Goal: Task Accomplishment & Management: Manage account settings

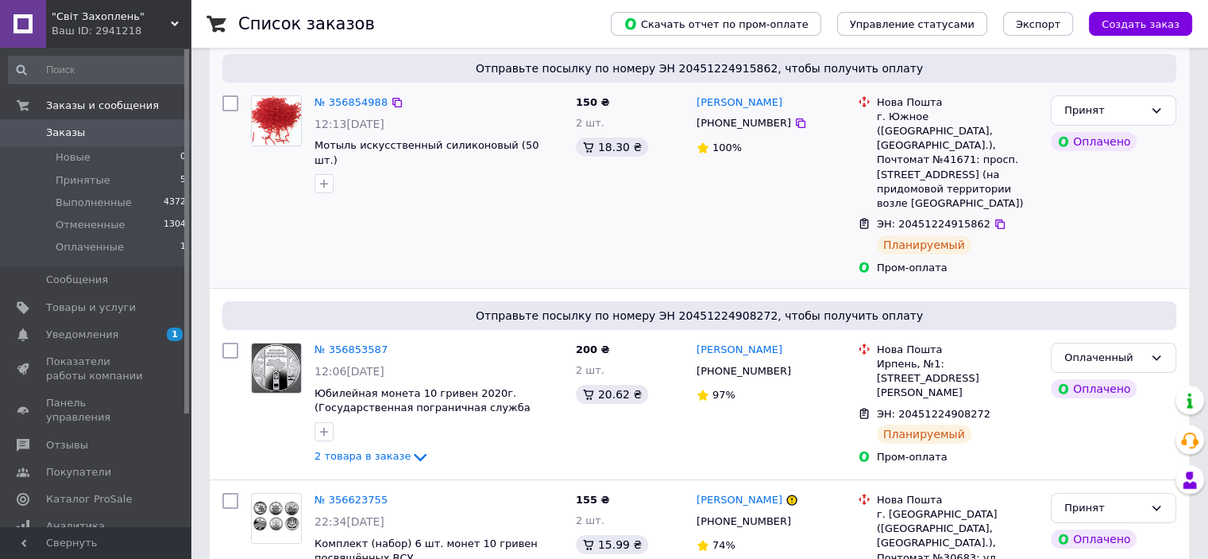
scroll to position [159, 0]
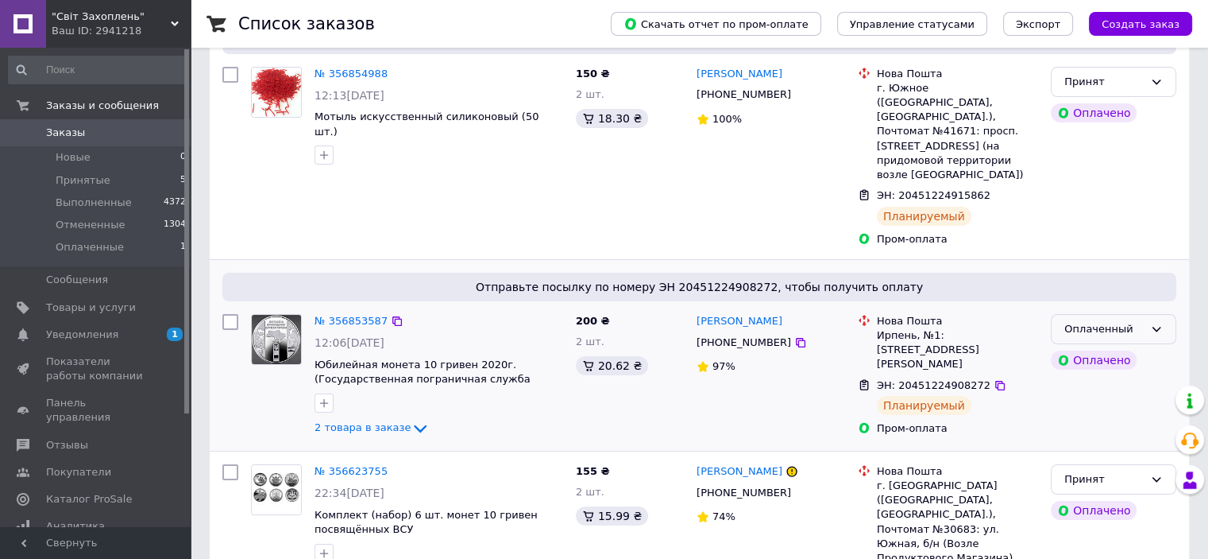
click at [1083, 321] on div "Оплаченный" at bounding box center [1104, 329] width 79 height 17
click at [1096, 347] on li "Принят" at bounding box center [1114, 361] width 124 height 29
click at [104, 327] on span "Уведомления" at bounding box center [82, 334] width 72 height 14
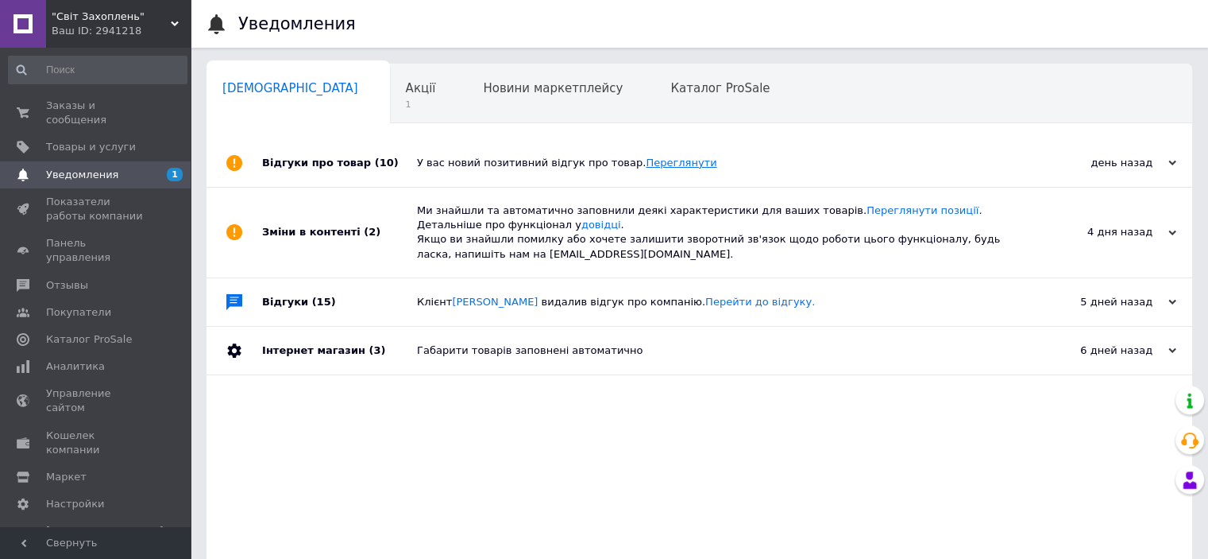
click at [646, 164] on link "Переглянути" at bounding box center [681, 163] width 71 height 12
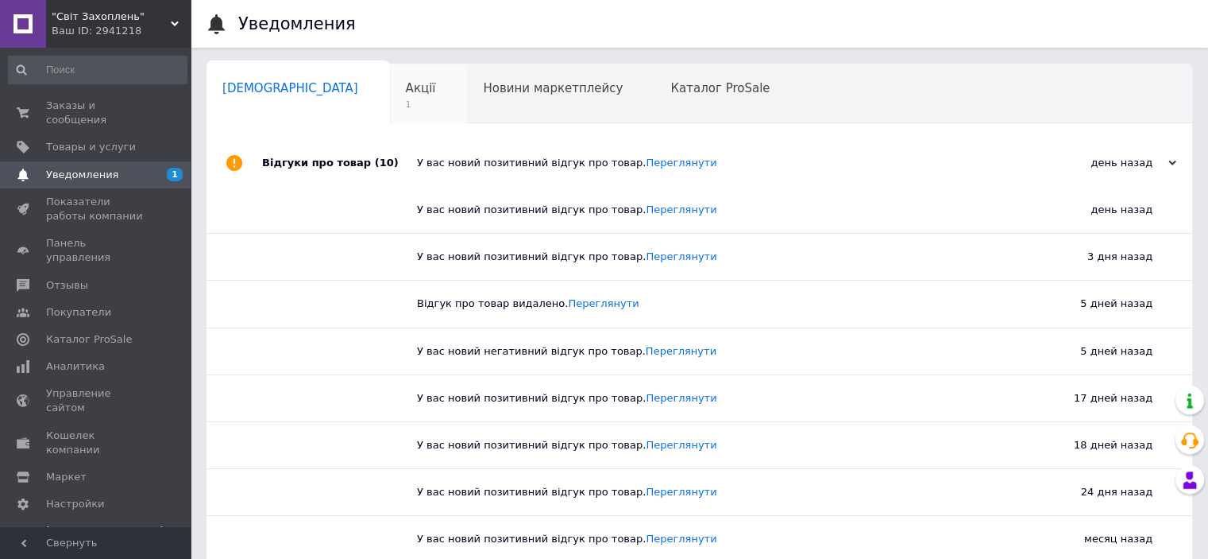
click at [406, 84] on span "Акції" at bounding box center [421, 88] width 30 height 14
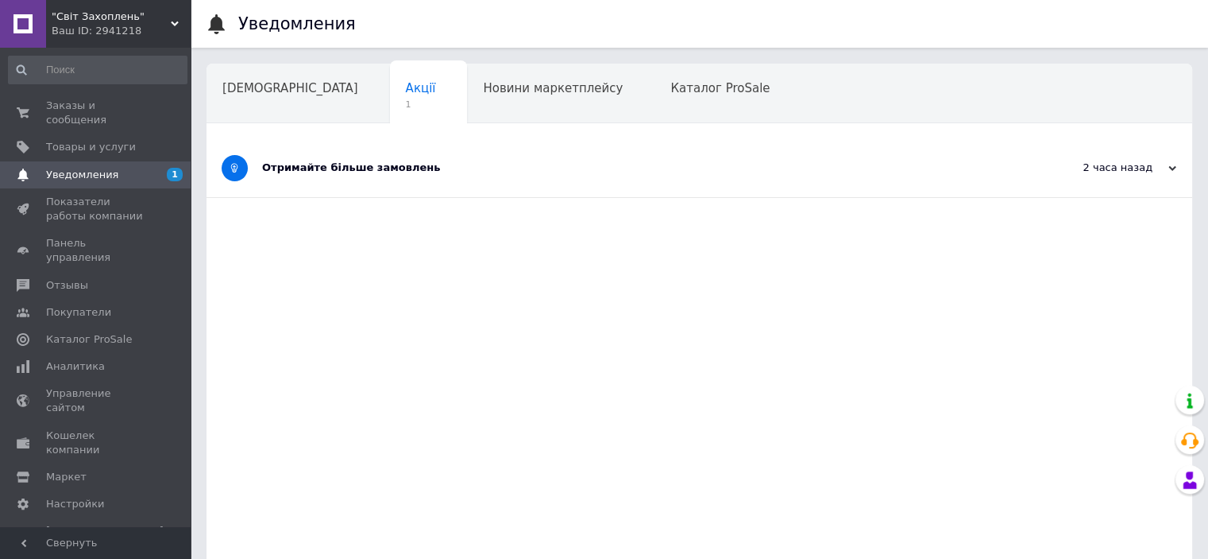
click at [357, 172] on div "Отримайте більше замовлень" at bounding box center [640, 167] width 756 height 14
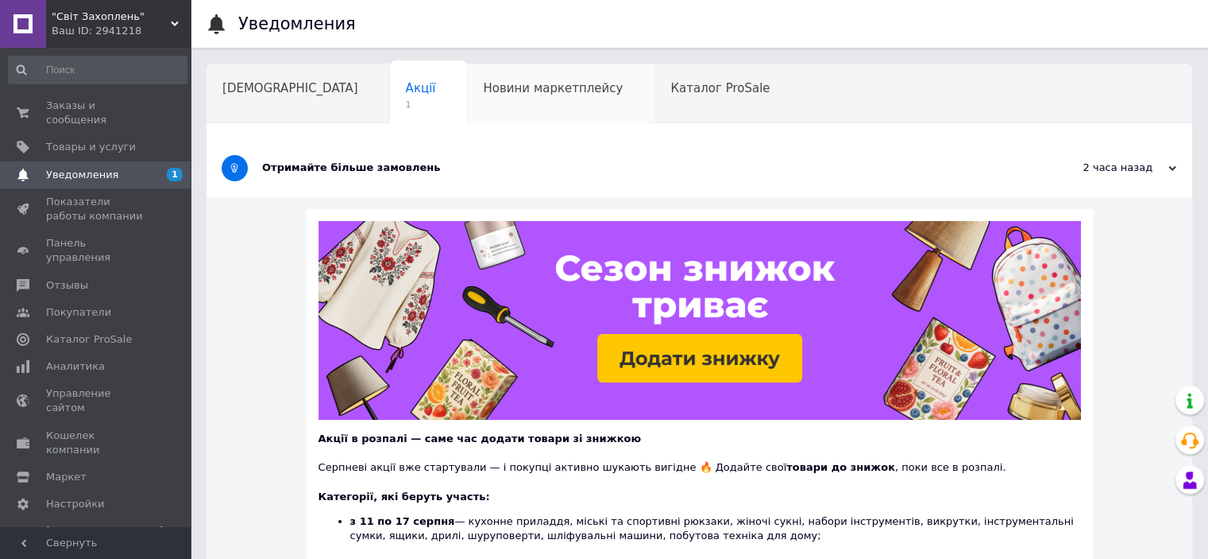
click at [483, 95] on span "Новини маркетплейсу" at bounding box center [553, 88] width 140 height 14
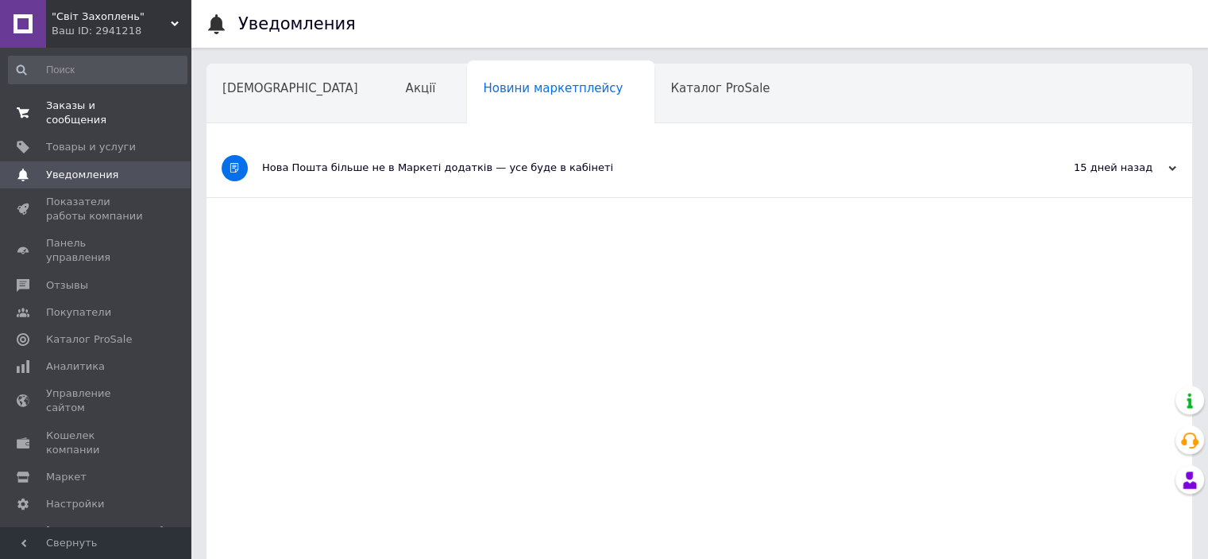
click at [114, 106] on span "Заказы и сообщения" at bounding box center [96, 113] width 101 height 29
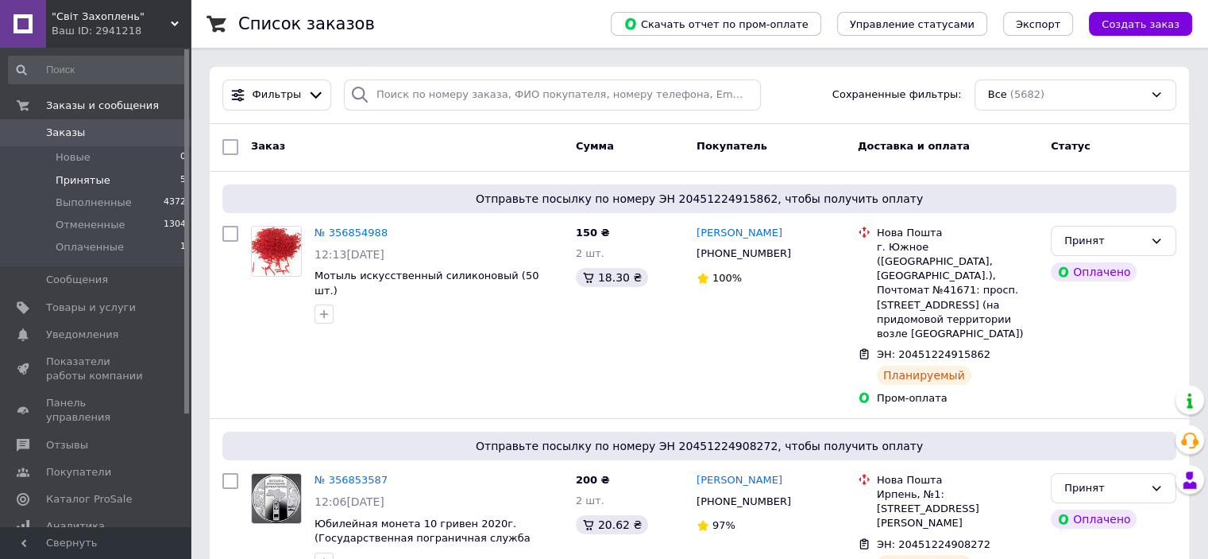
click at [106, 179] on li "Принятые 5" at bounding box center [97, 180] width 195 height 22
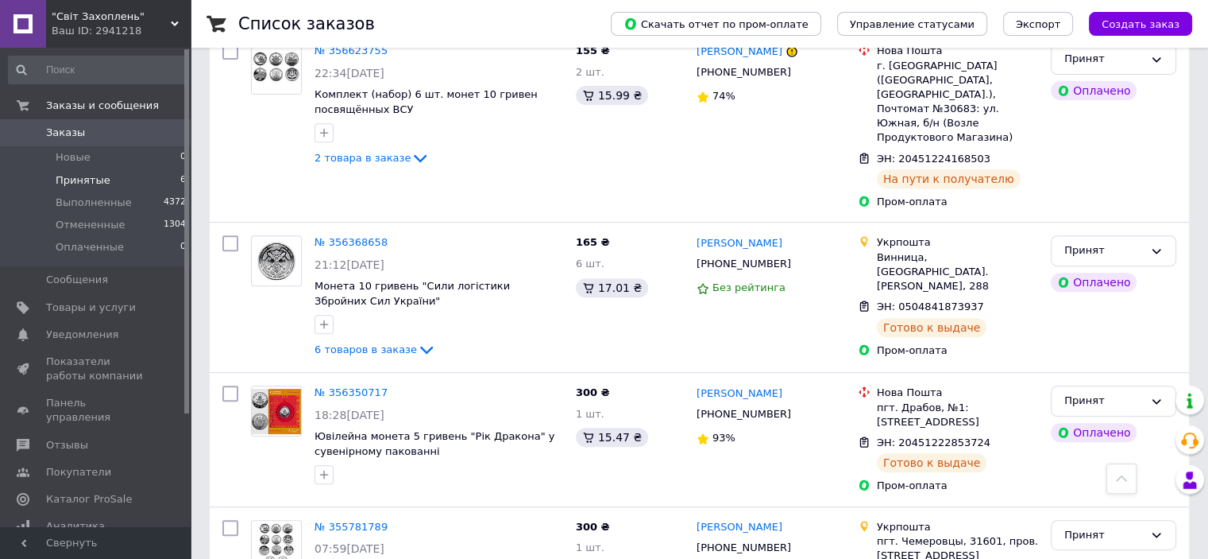
scroll to position [675, 0]
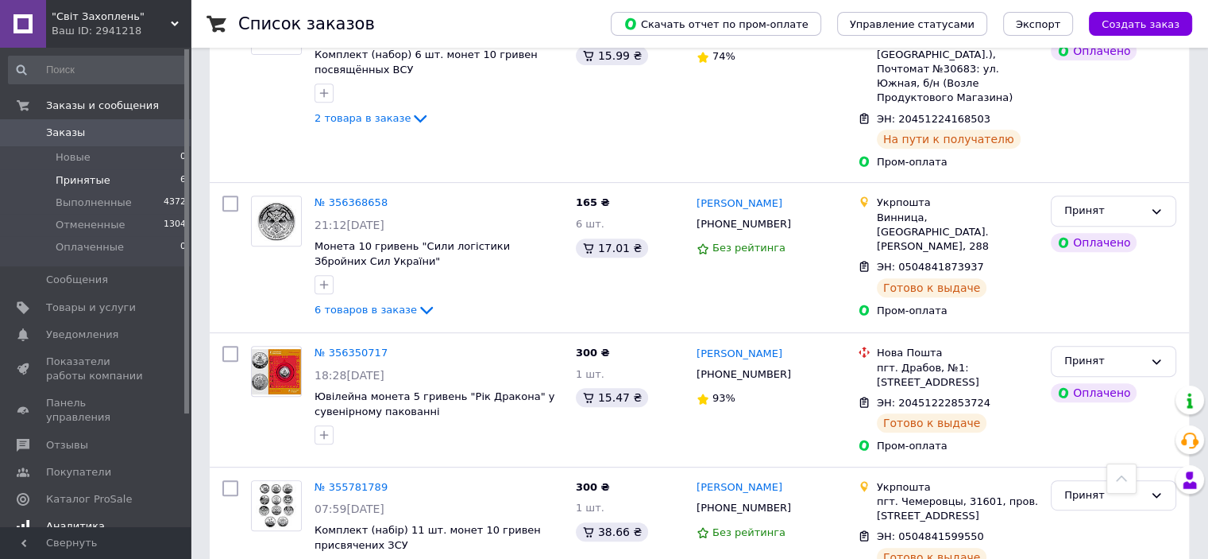
click at [92, 519] on span "Аналитика" at bounding box center [75, 526] width 59 height 14
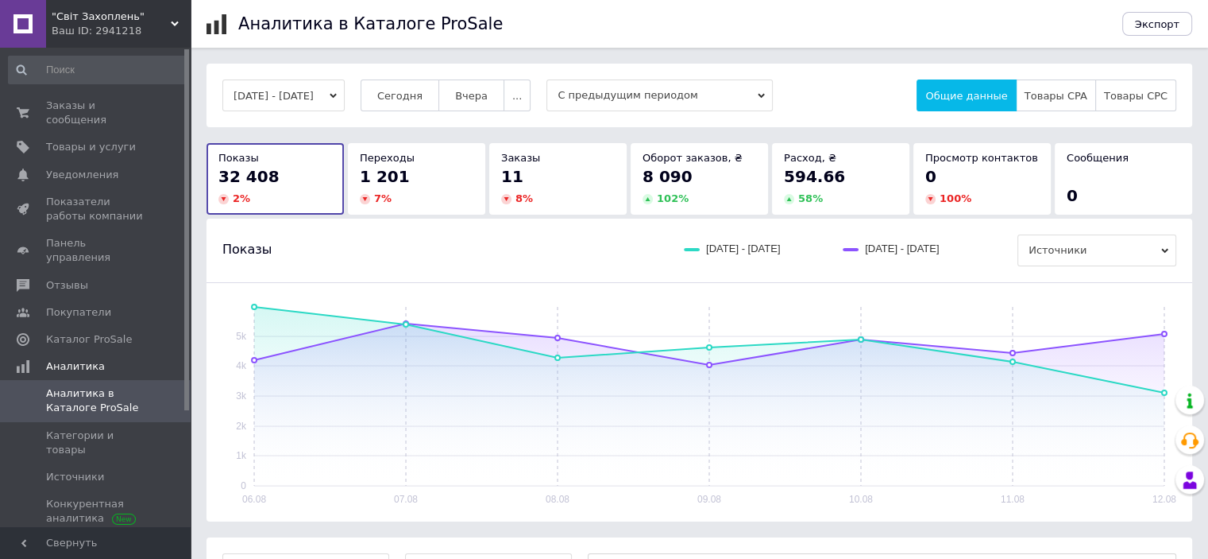
click at [295, 95] on button "06.08.2025 - 12.08.2025" at bounding box center [283, 95] width 122 height 32
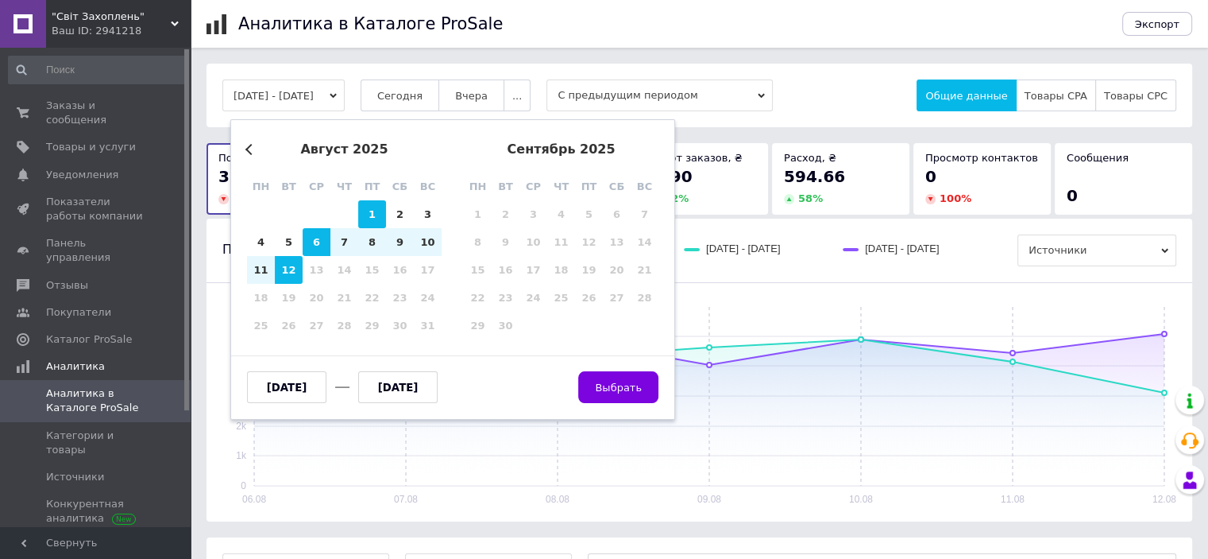
click at [372, 211] on div "1" at bounding box center [372, 214] width 28 height 28
type input "01.08.2025"
click at [281, 265] on div "12" at bounding box center [289, 270] width 28 height 28
type input "[DATE]"
click at [637, 391] on span "Выбрать" at bounding box center [618, 387] width 47 height 12
